Goal: Connect with others: Establish contact or relationships with other users

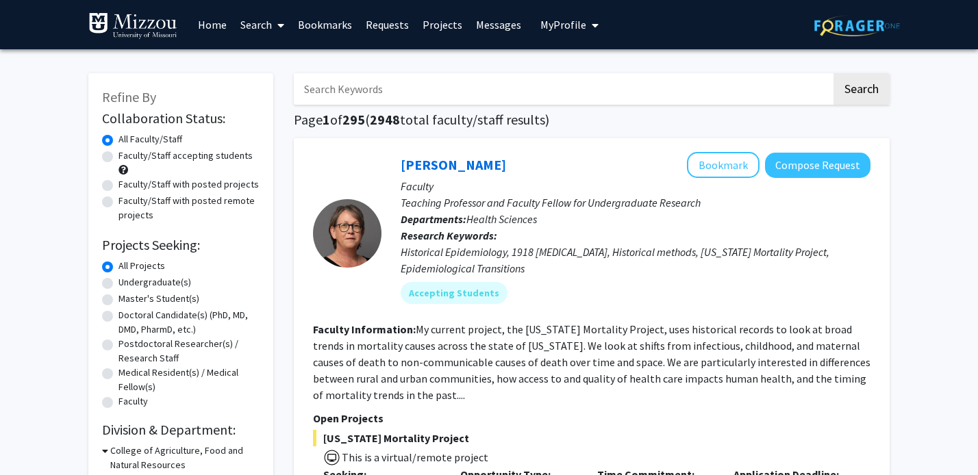
click at [360, 94] on input "Search Keywords" at bounding box center [563, 89] width 538 height 32
type input "fang"
click at [834, 73] on button "Search" at bounding box center [862, 89] width 56 height 32
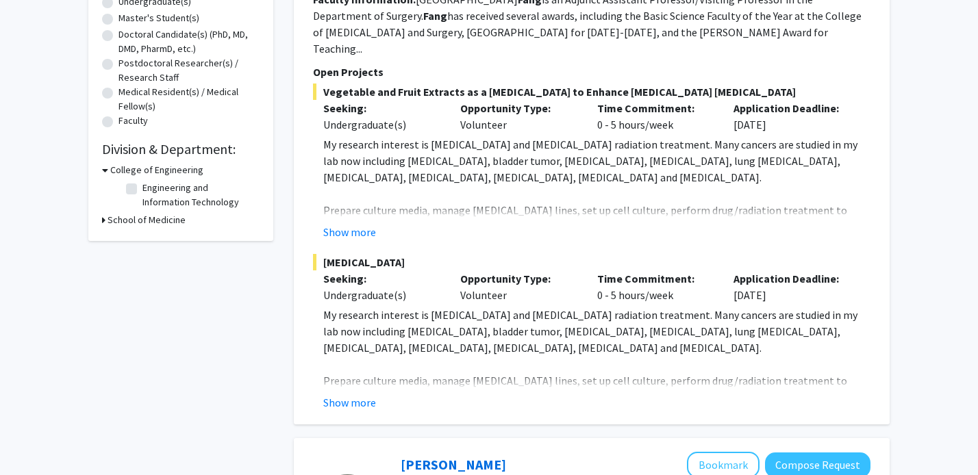
scroll to position [142, 0]
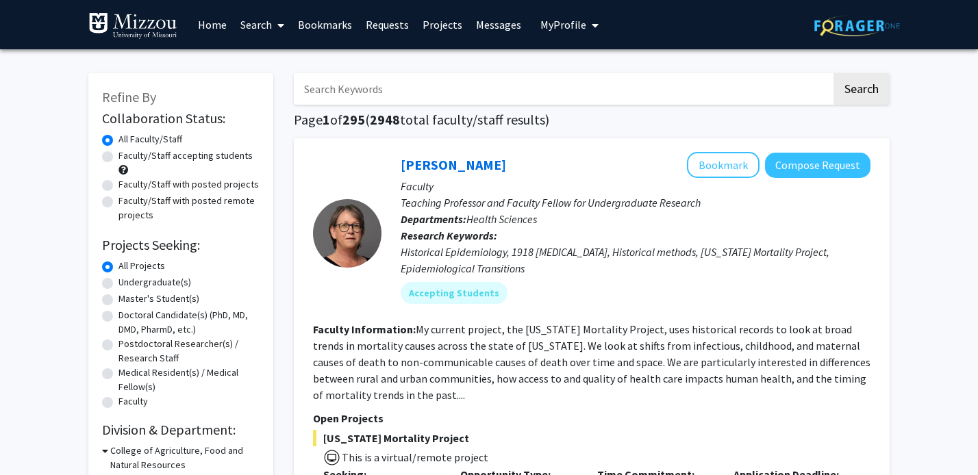
click at [382, 88] on input "Search Keywords" at bounding box center [563, 89] width 538 height 32
type input "cornish"
click at [834, 73] on button "Search" at bounding box center [862, 89] width 56 height 32
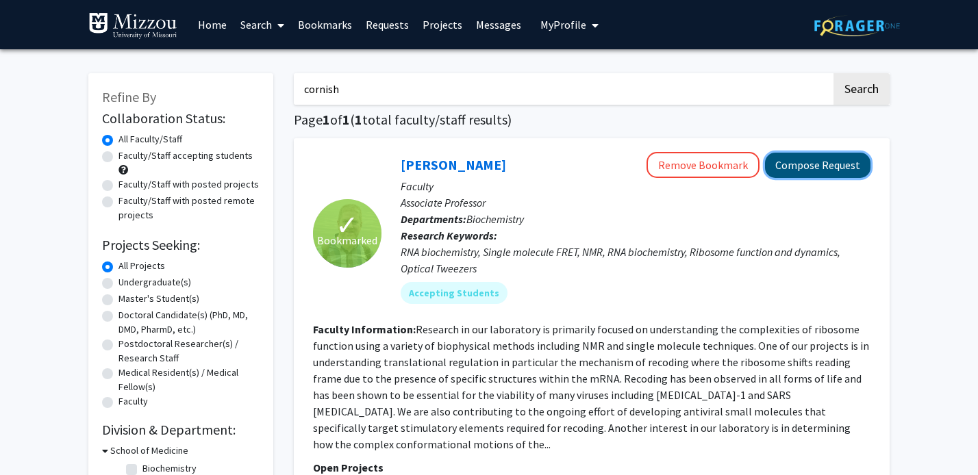
click at [801, 160] on button "Compose Request" at bounding box center [817, 165] width 105 height 25
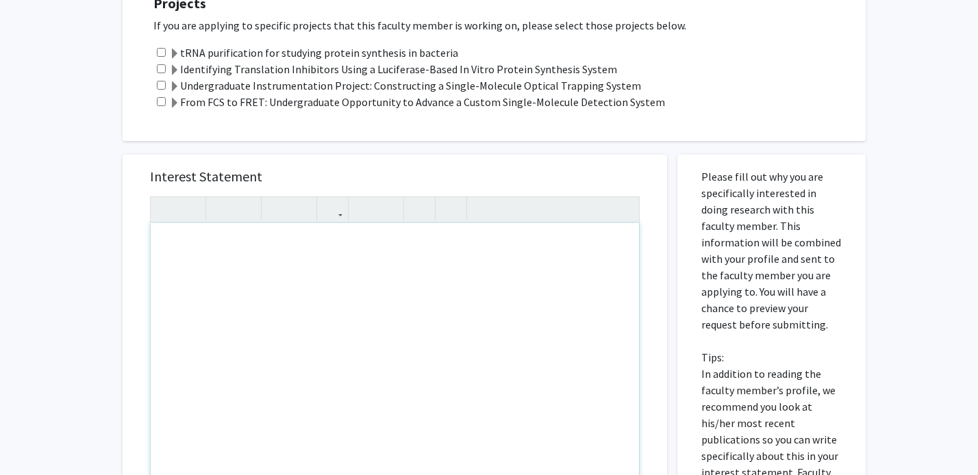
scroll to position [320, 0]
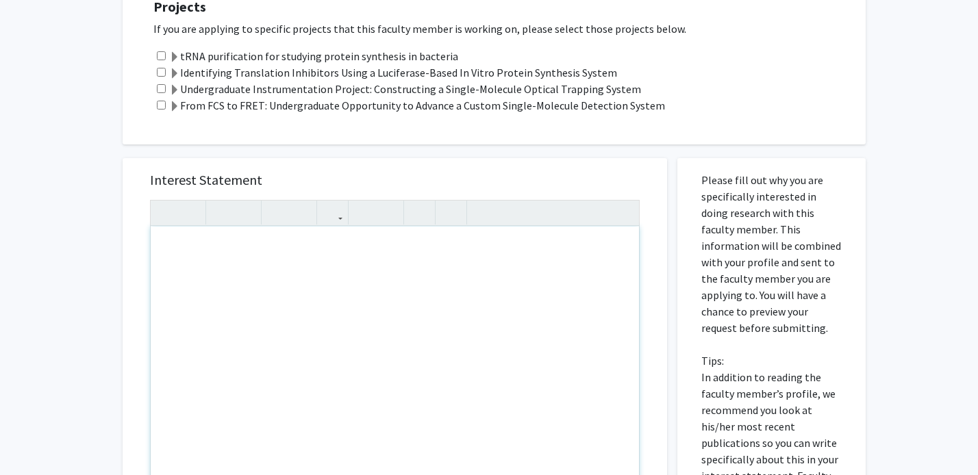
click at [362, 284] on div "Note to users with screen readers: Please press Alt+0 or Option+0 to deactivate…" at bounding box center [395, 384] width 488 height 314
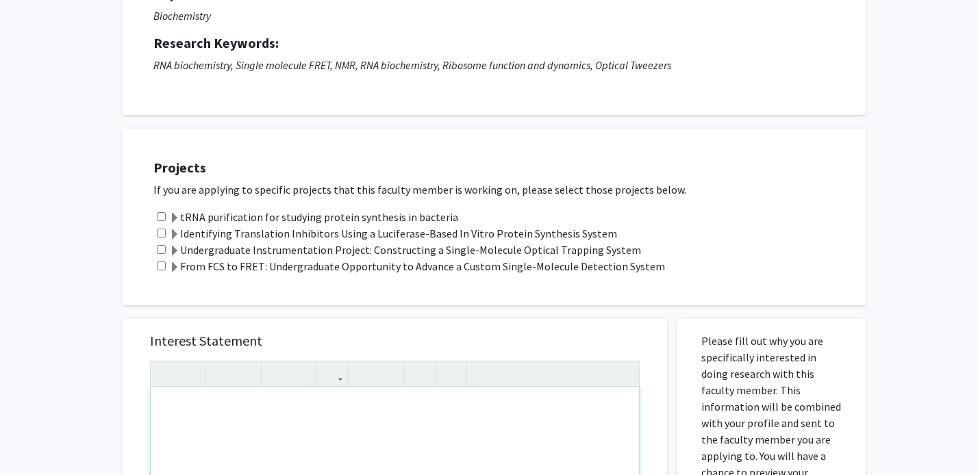
scroll to position [0, 0]
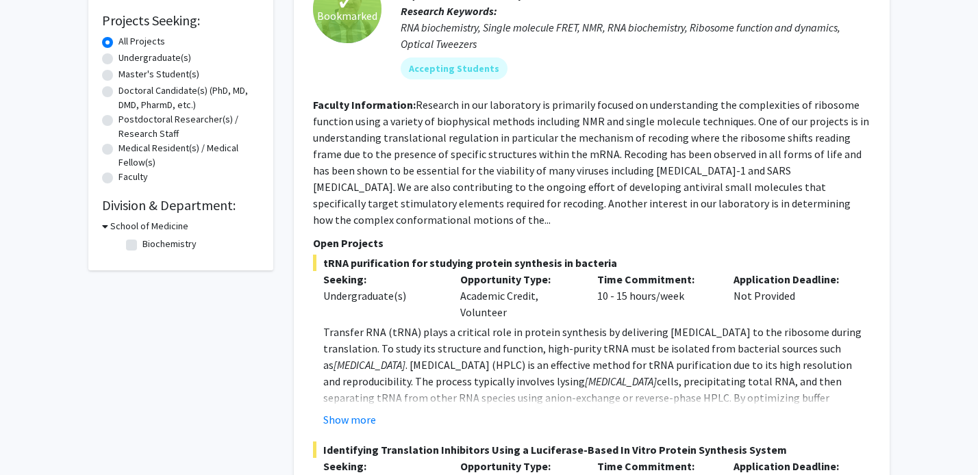
scroll to position [257, 0]
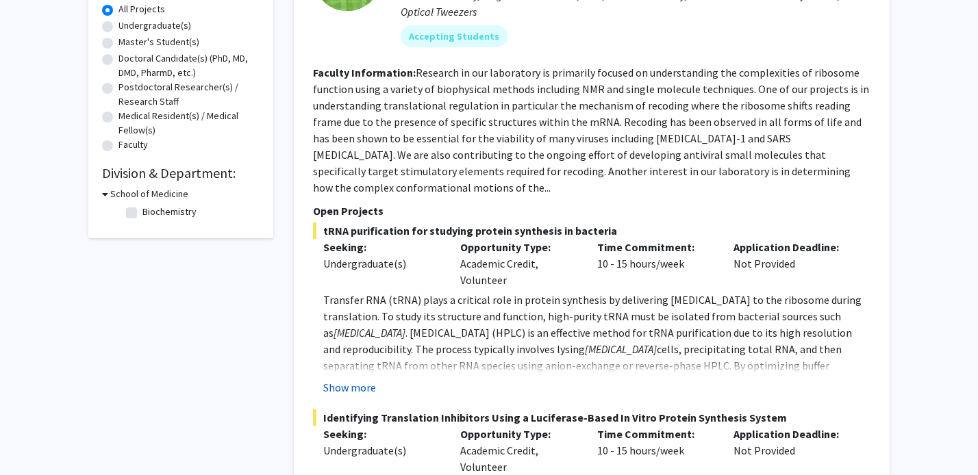
click at [358, 379] on button "Show more" at bounding box center [349, 387] width 53 height 16
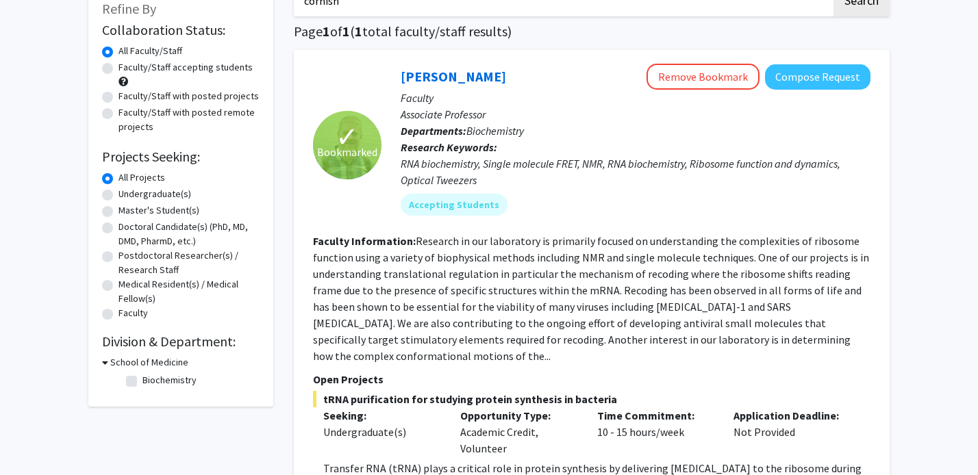
scroll to position [69, 0]
